Goal: Transaction & Acquisition: Purchase product/service

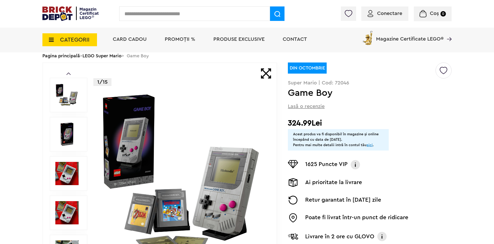
click at [181, 18] on input "text" at bounding box center [194, 13] width 151 height 14
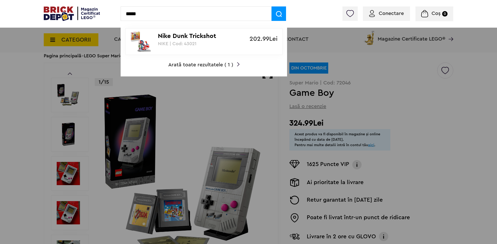
type input "*****"
click at [184, 35] on p "Nike Dunk Trickshot" at bounding box center [201, 37] width 86 height 8
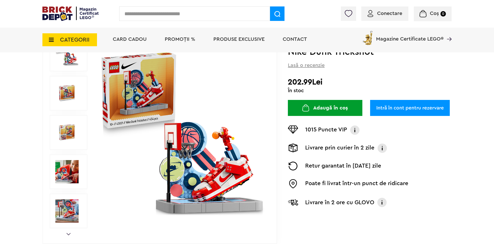
scroll to position [103, 0]
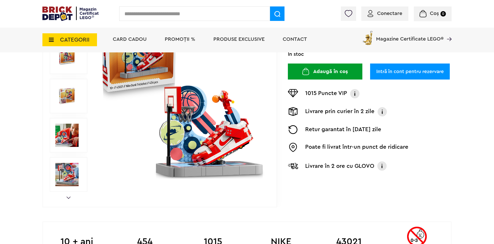
click at [70, 198] on link "Next" at bounding box center [68, 198] width 4 height 2
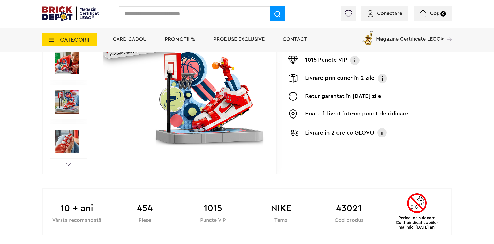
scroll to position [129, 0]
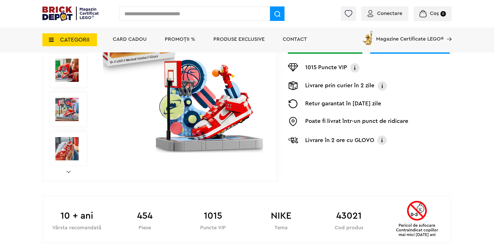
click at [69, 155] on img at bounding box center [66, 148] width 23 height 23
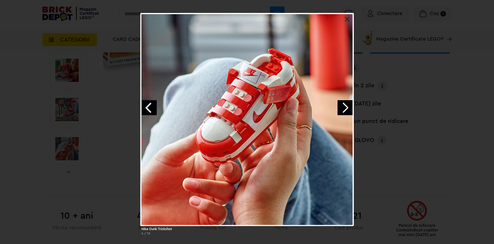
click at [155, 103] on link "Previous image" at bounding box center [149, 107] width 15 height 15
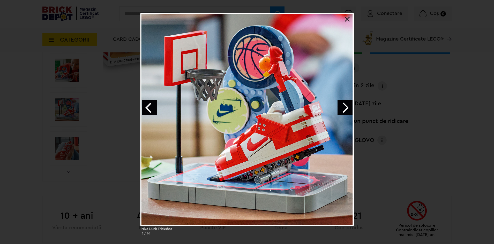
click at [155, 103] on link "Previous image" at bounding box center [149, 107] width 15 height 15
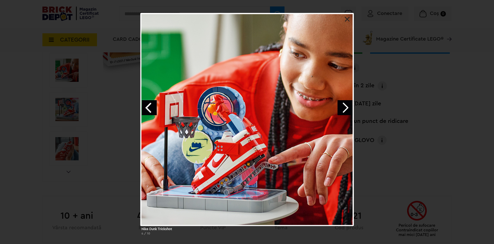
click at [155, 103] on link "Previous image" at bounding box center [149, 107] width 15 height 15
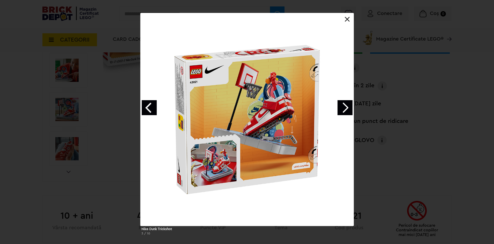
click at [155, 103] on link "Previous image" at bounding box center [149, 107] width 15 height 15
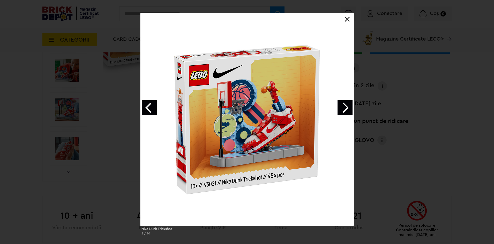
click at [155, 103] on link "Previous image" at bounding box center [149, 107] width 15 height 15
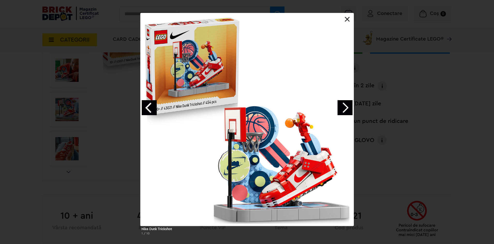
click at [155, 103] on link "Previous image" at bounding box center [149, 107] width 15 height 15
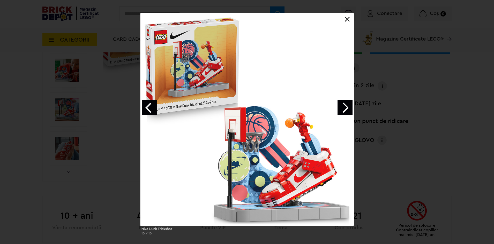
click at [155, 103] on link "Previous image" at bounding box center [149, 107] width 15 height 15
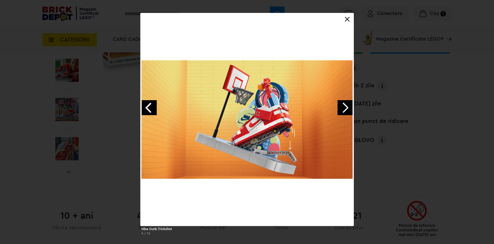
click at [155, 103] on link "Previous image" at bounding box center [149, 107] width 15 height 15
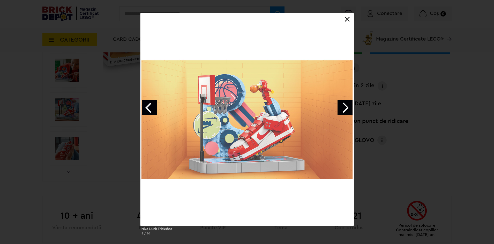
click at [155, 103] on link "Previous image" at bounding box center [149, 107] width 15 height 15
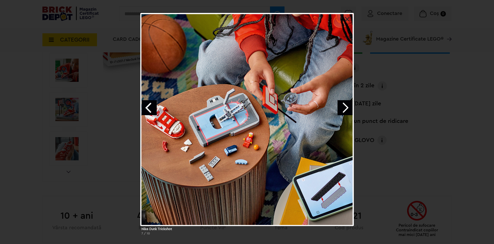
click at [96, 135] on div "Nike Dunk Trickshot 7 / 10" at bounding box center [247, 126] width 494 height 227
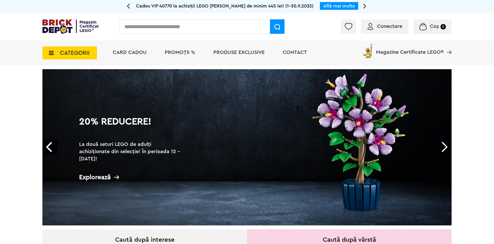
click at [190, 21] on input "text" at bounding box center [194, 26] width 151 height 14
type input "*****"
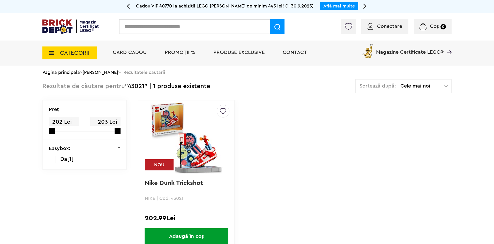
click at [203, 147] on img at bounding box center [186, 138] width 72 height 72
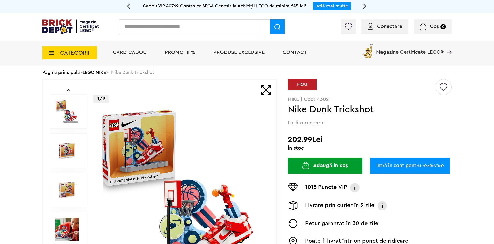
click at [416, 141] on h2 "202.99Lei" at bounding box center [370, 139] width 164 height 9
